Goal: Check status: Check status

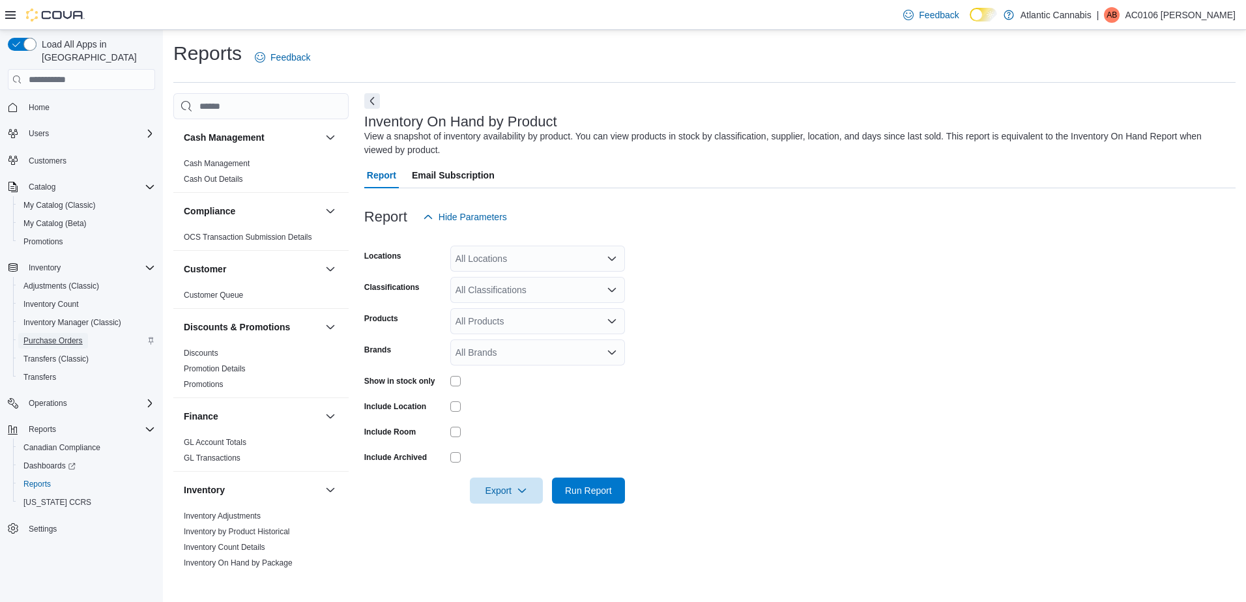
click at [76, 336] on span "Purchase Orders" at bounding box center [52, 341] width 59 height 10
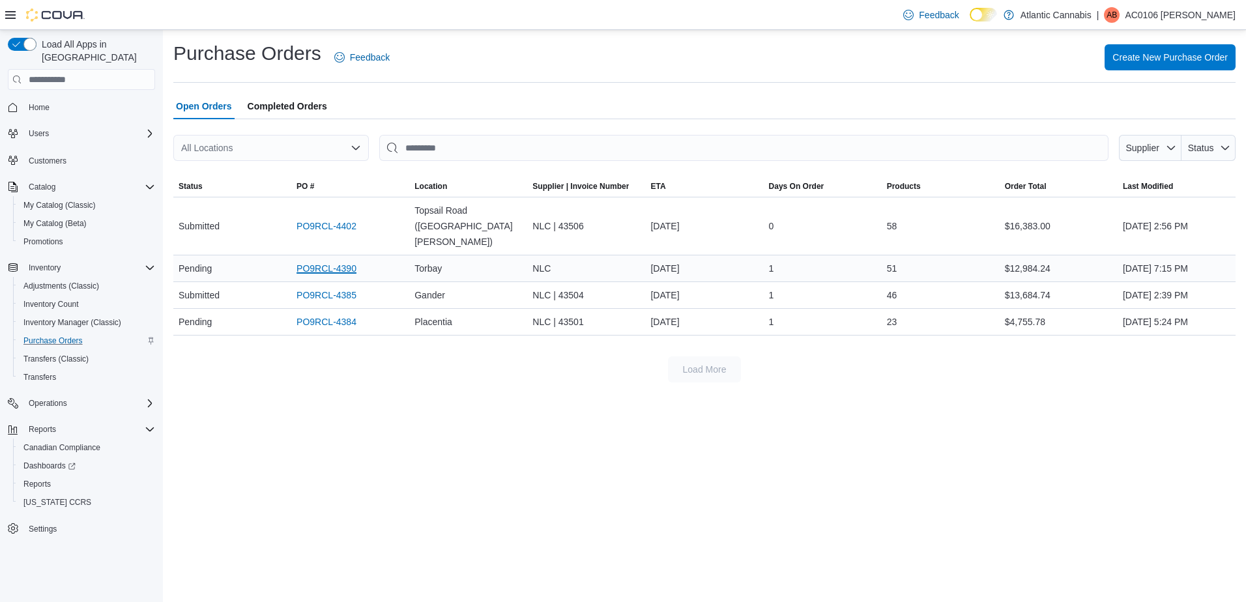
click at [328, 261] on link "PO9RCL-4390" at bounding box center [326, 269] width 60 height 16
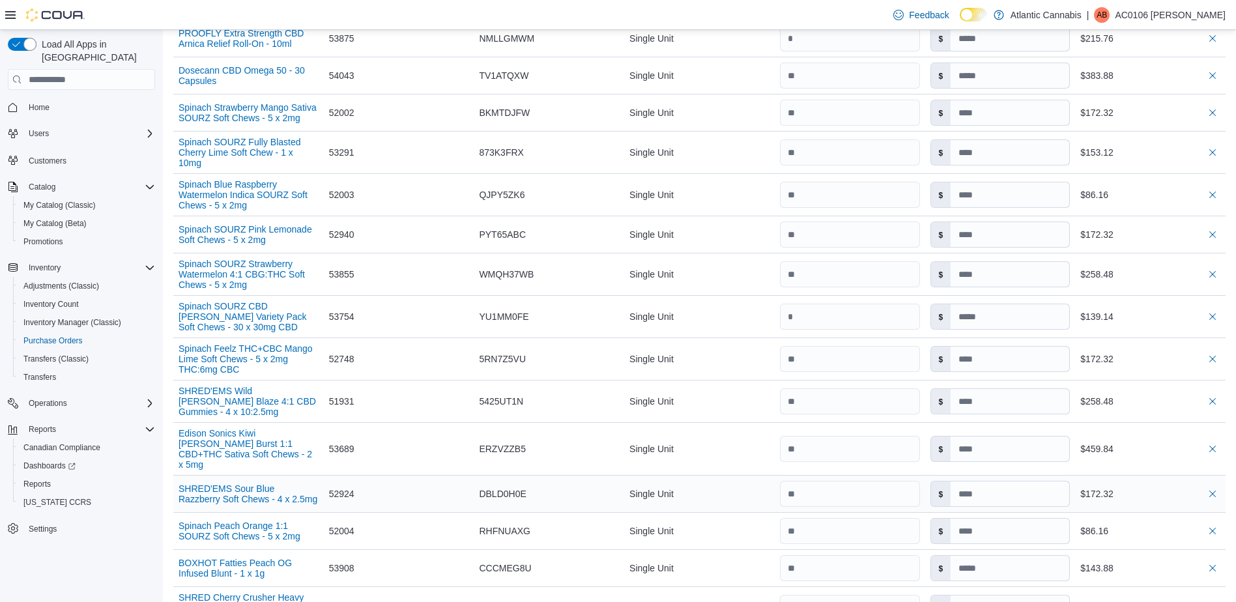
scroll to position [652, 0]
